Goal: Information Seeking & Learning: Find contact information

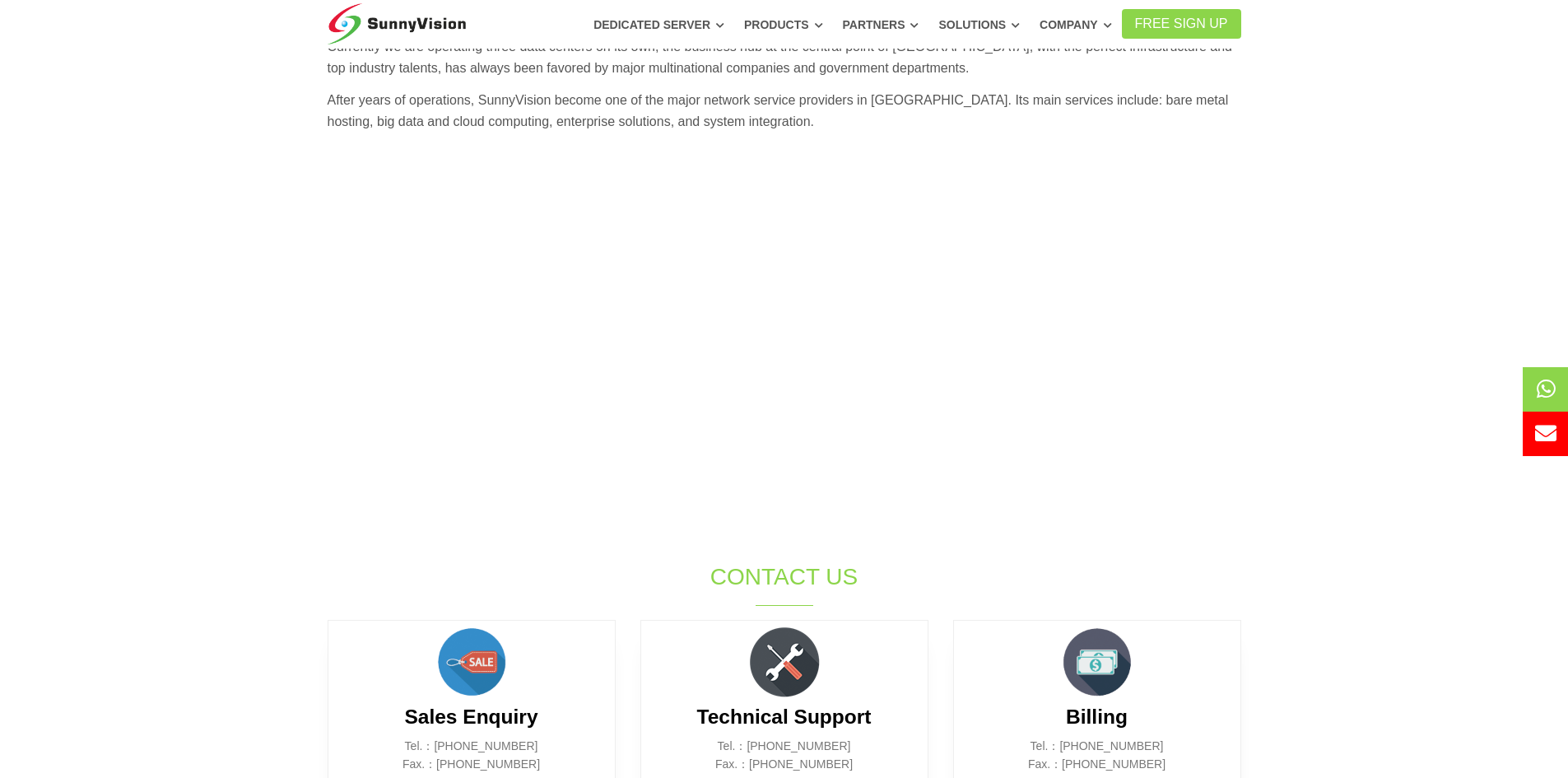
scroll to position [82, 0]
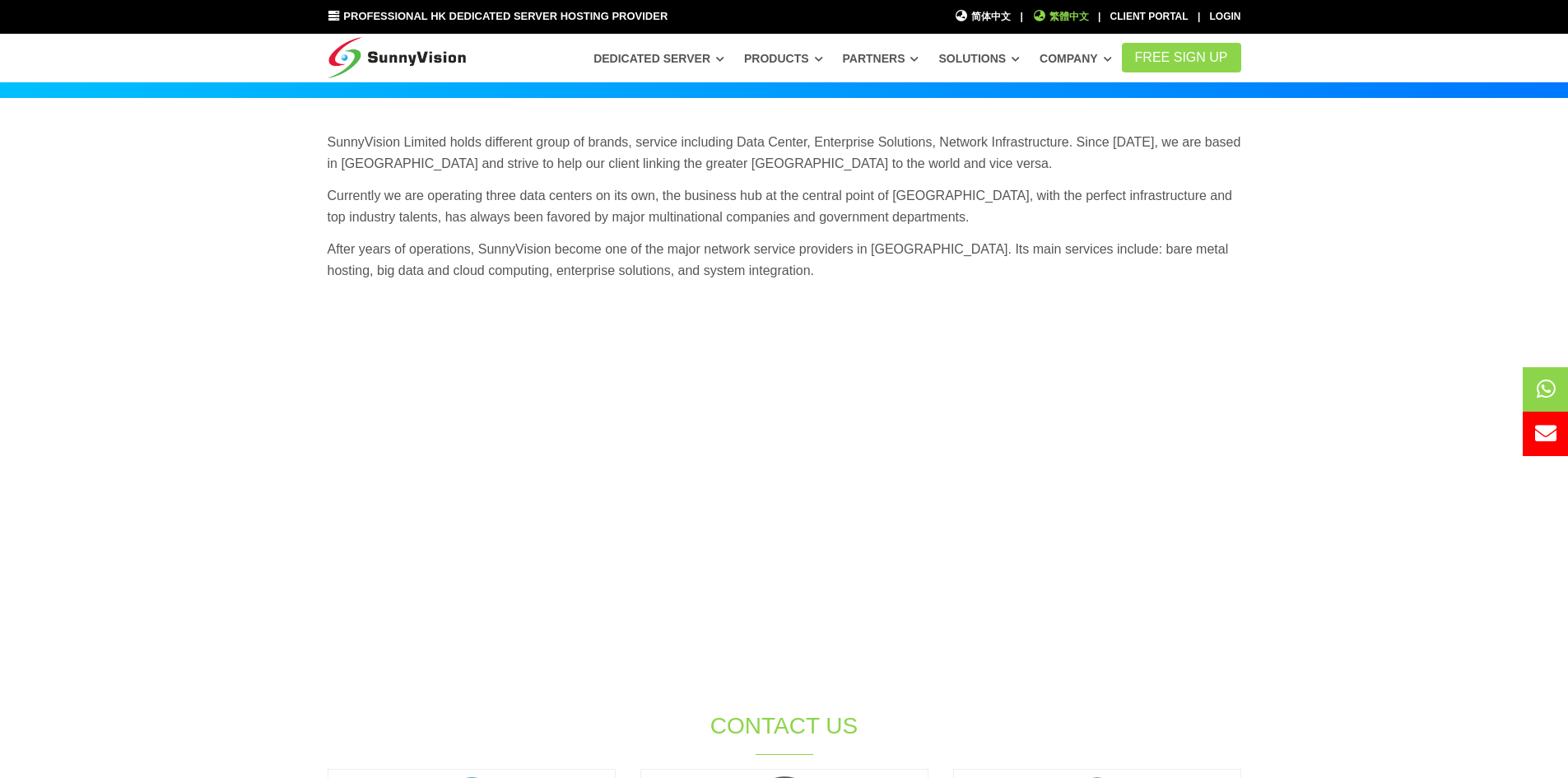
click at [1062, 17] on span "繁體中文" at bounding box center [1060, 17] width 57 height 16
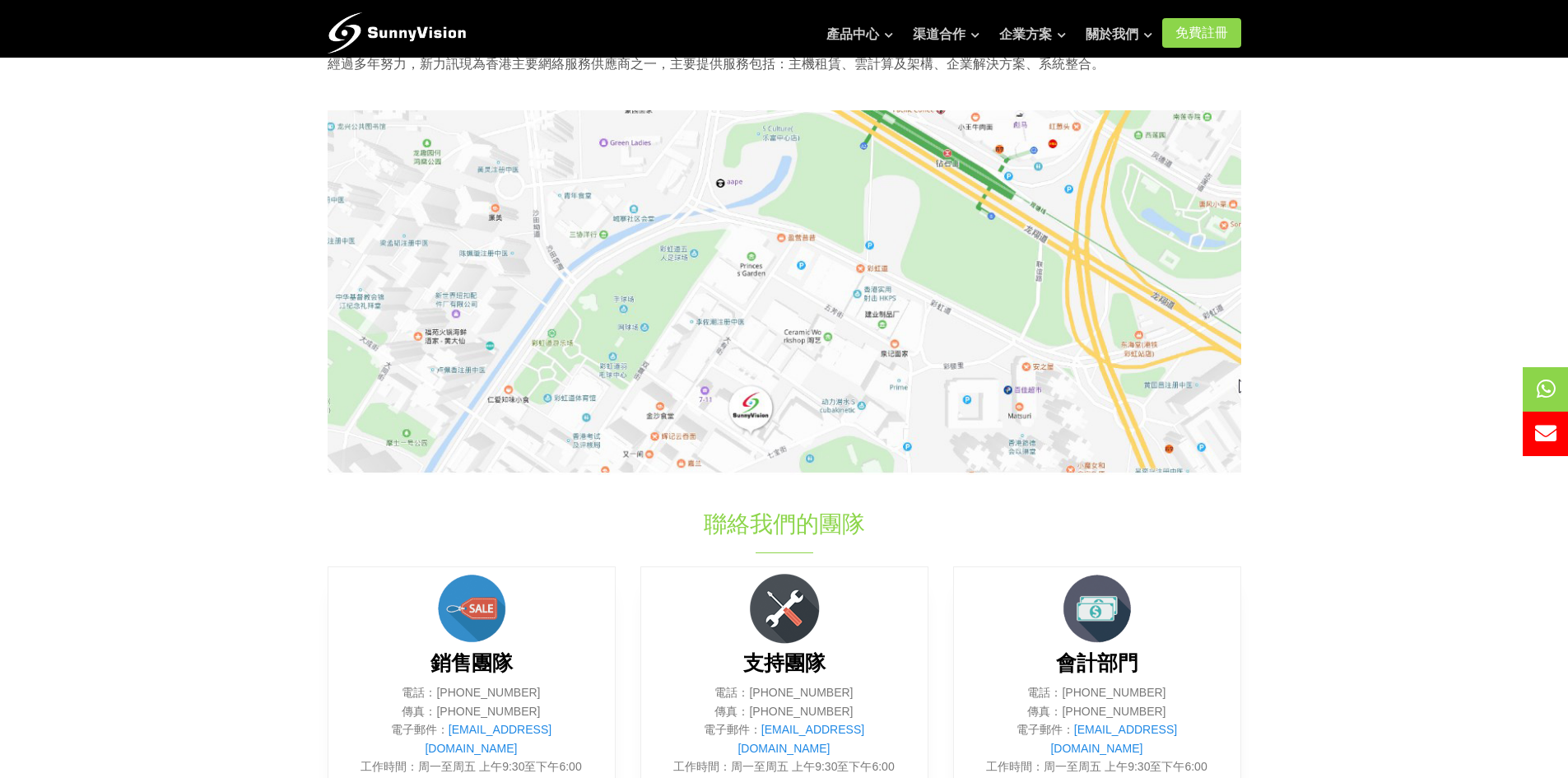
scroll to position [576, 0]
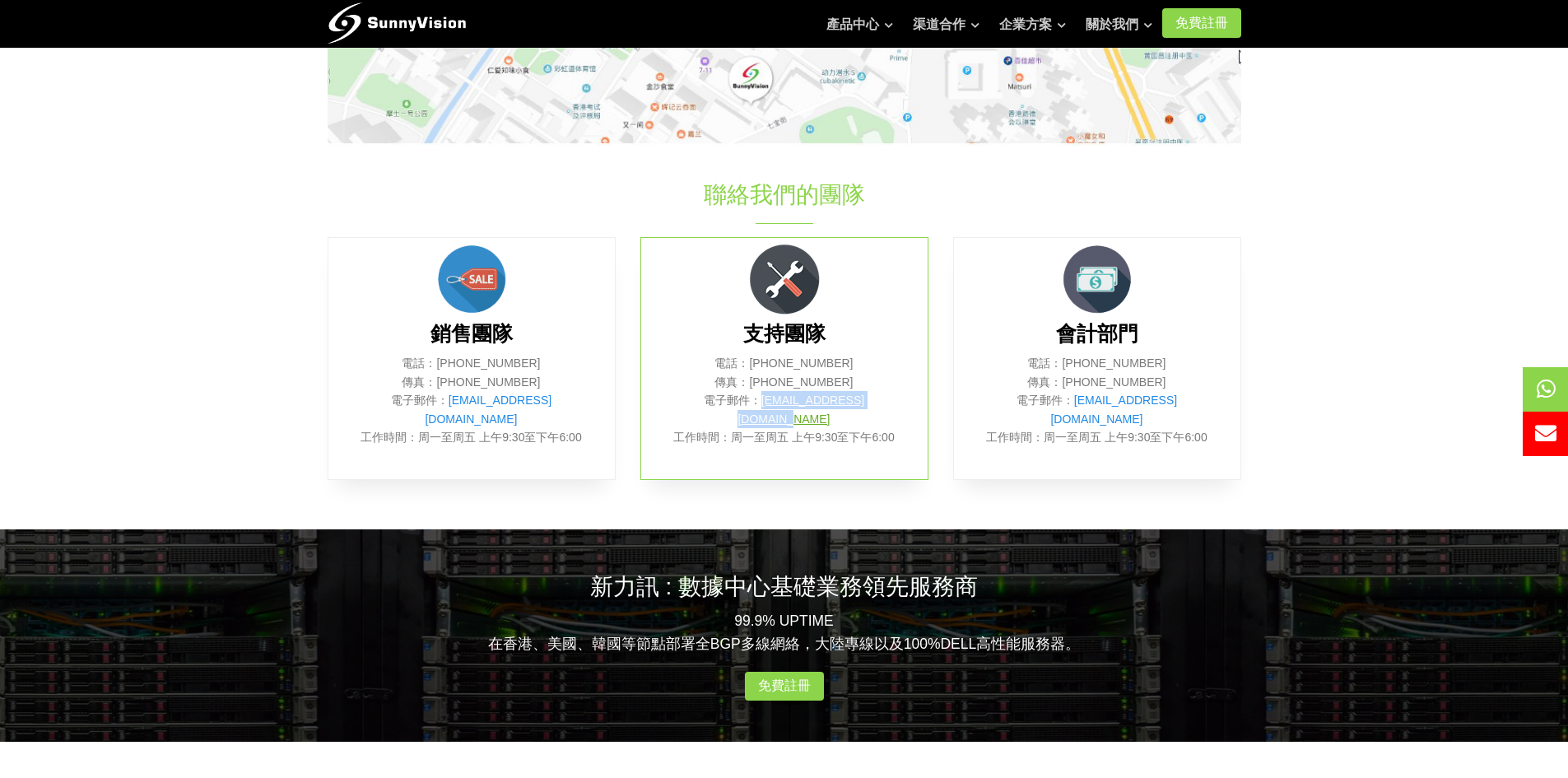
drag, startPoint x: 909, startPoint y: 396, endPoint x: 745, endPoint y: 402, distance: 164.1
click at [745, 402] on div "支持團隊 電話：(852) 2802 0308 傳真：(852) 2802 0098 電子郵件： support@sunnyvision.com 工作時間：周…" at bounding box center [784, 358] width 288 height 243
copy link "[EMAIL_ADDRESS][DOMAIN_NAME]"
click at [573, 381] on p "電話：(852) 2802 0308 傳真：(852) 2802 0098 電子郵件： sales@sunnyvision.com 工作時間：周一至周五 上午…" at bounding box center [471, 400] width 237 height 92
drag, startPoint x: 580, startPoint y: 405, endPoint x: 440, endPoint y: 398, distance: 140.2
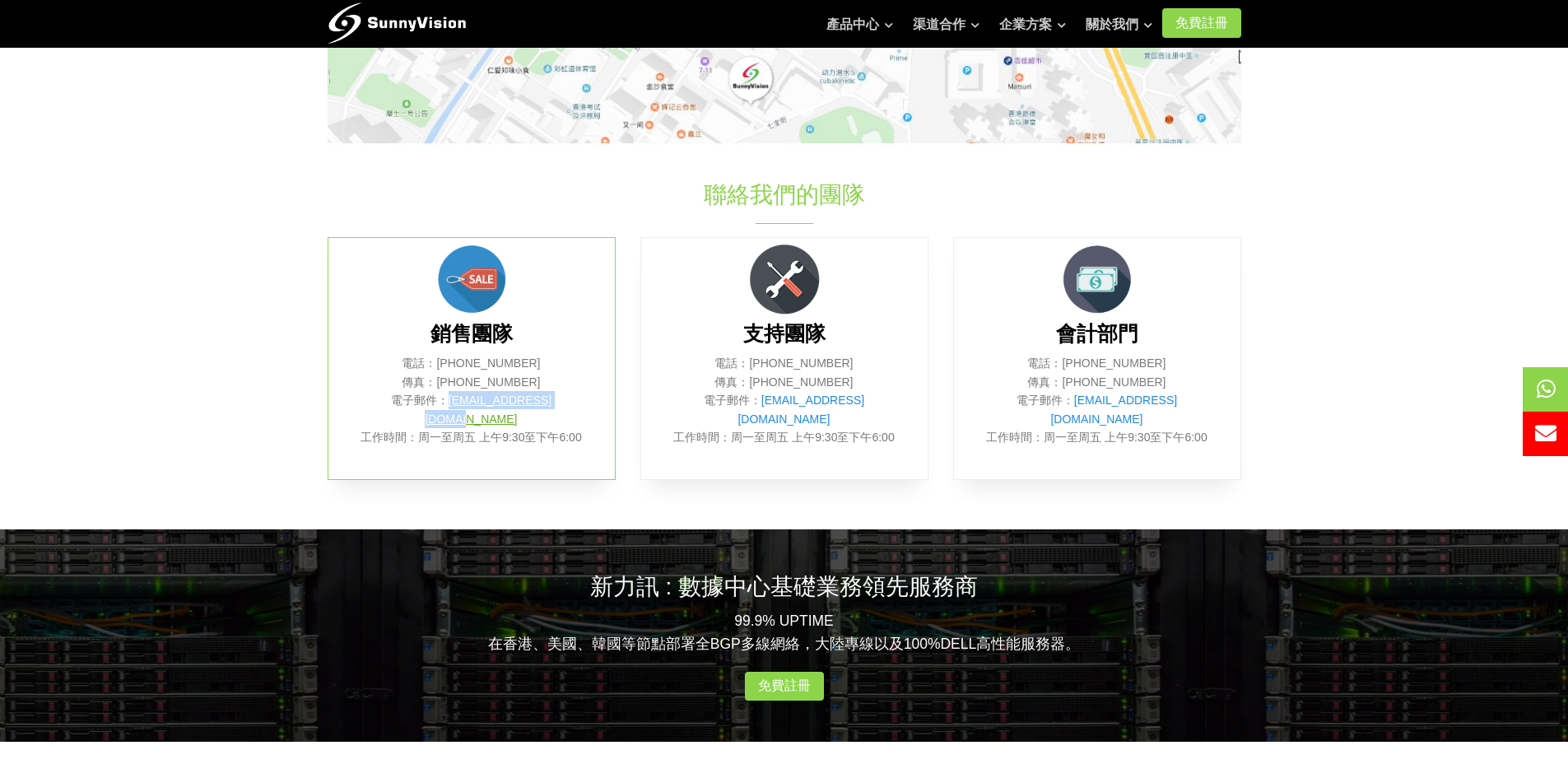
click at [440, 398] on p "電話：(852) 2802 0308 傳真：(852) 2802 0098 電子郵件： sales@sunnyvision.com 工作時間：周一至周五 上午…" at bounding box center [471, 400] width 237 height 92
copy link "[EMAIL_ADDRESS][DOMAIN_NAME]"
drag, startPoint x: 899, startPoint y: 401, endPoint x: 745, endPoint y: 396, distance: 154.1
click at [745, 396] on p "電話：(852) 2802 0308 傳真：(852) 2802 0098 電子郵件： support@sunnyvision.com 工作時間：周一至周五 …" at bounding box center [784, 400] width 237 height 92
copy link "[EMAIL_ADDRESS][DOMAIN_NAME]"
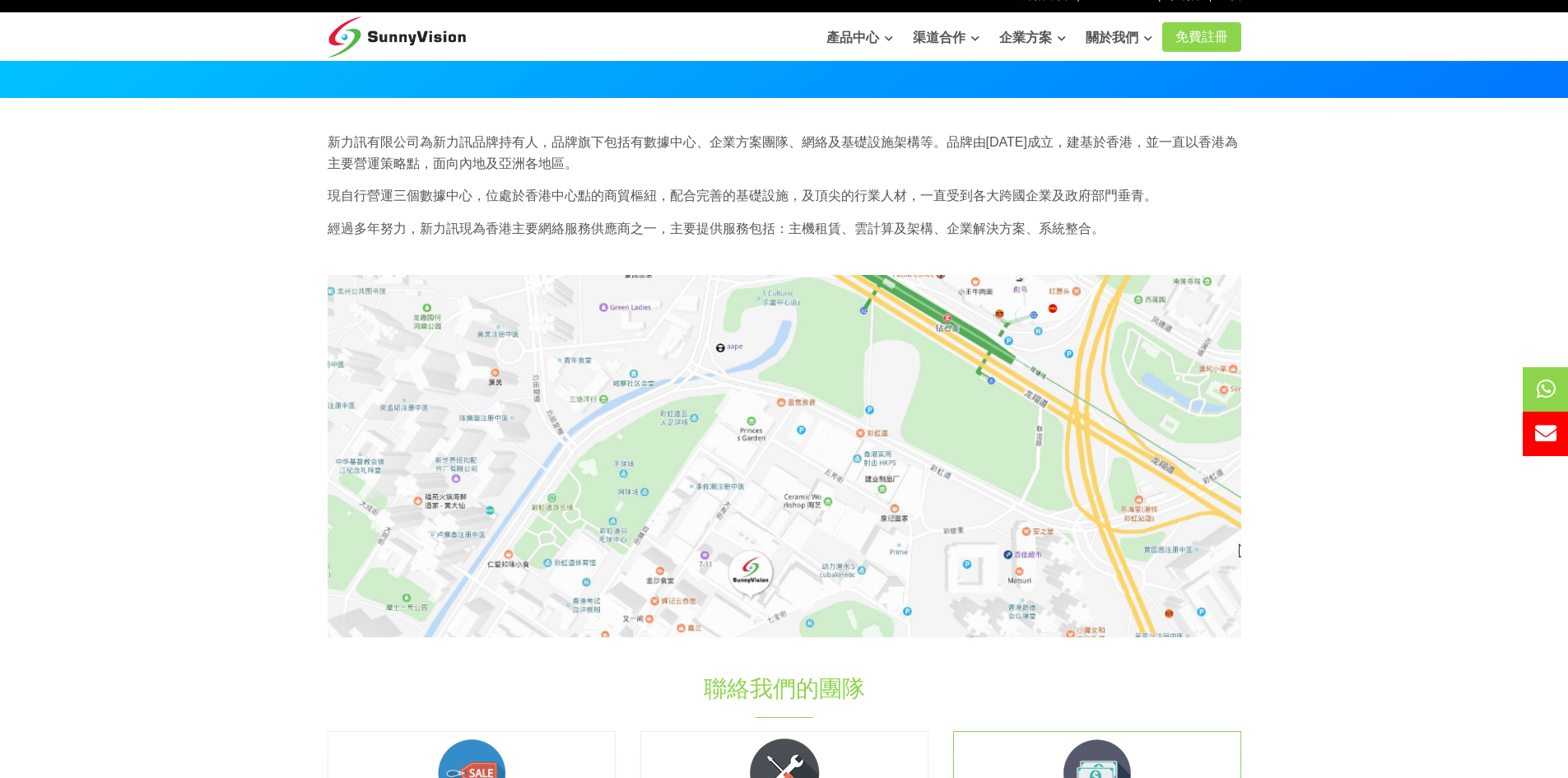
scroll to position [0, 0]
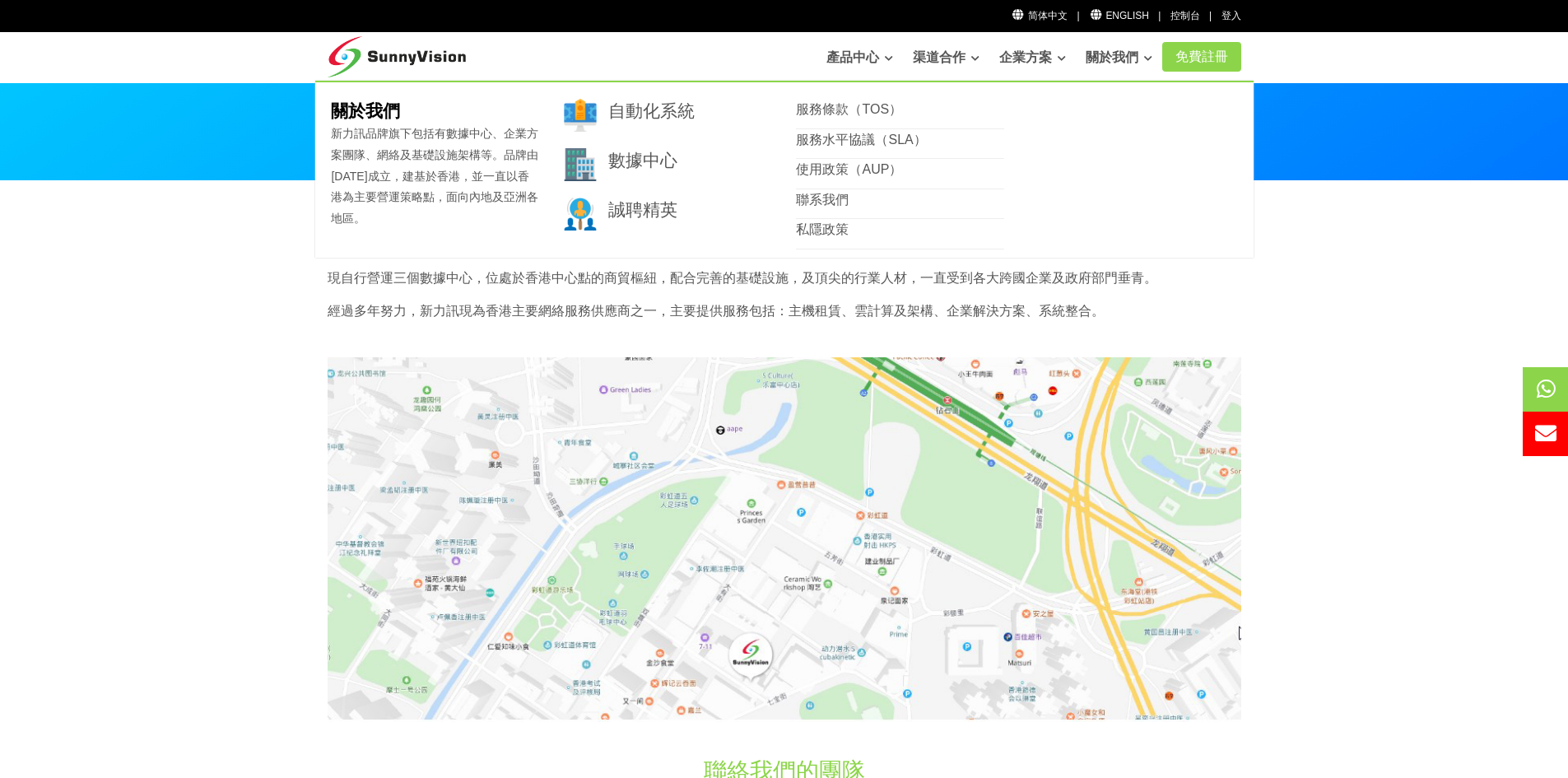
click at [1113, 63] on link "關於我們" at bounding box center [1119, 58] width 66 height 33
